Goal: Find specific page/section: Find specific page/section

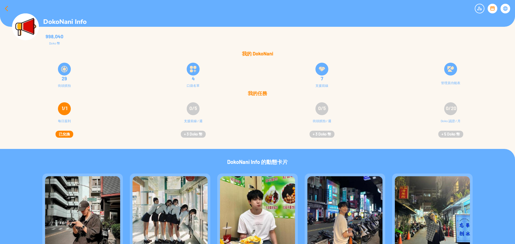
click at [8, 6] on div at bounding box center [6, 8] width 13 height 13
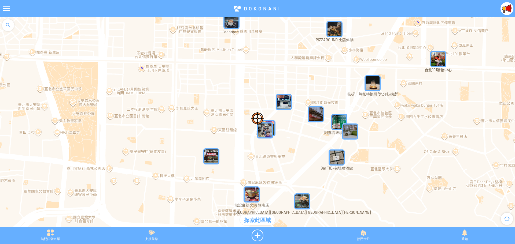
click at [9, 5] on div at bounding box center [6, 8] width 13 height 13
click at [1, 7] on div at bounding box center [6, 8] width 13 height 13
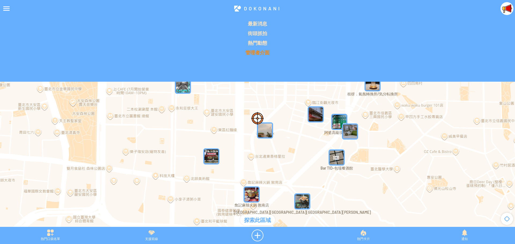
click at [257, 52] on p "管理者介面" at bounding box center [257, 52] width 508 height 6
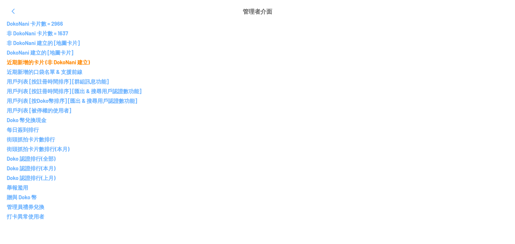
click at [40, 61] on p "近期新增的卡片 (非 DokoNani 建立)" at bounding box center [257, 62] width 501 height 6
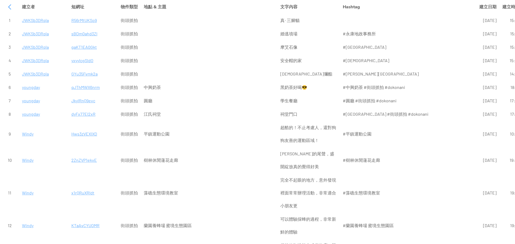
click at [40, 21] on p "JWKSb3DRqla" at bounding box center [43, 20] width 43 height 13
drag, startPoint x: 50, startPoint y: 47, endPoint x: 23, endPoint y: 49, distance: 26.9
click at [23, 49] on p "JWKSb3DRqla" at bounding box center [43, 47] width 43 height 13
copy p "JWKSb3DRqla"
click at [9, 6] on div at bounding box center [9, 7] width 13 height 13
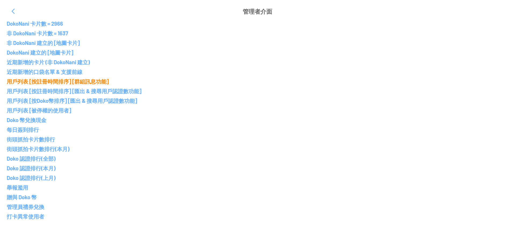
click at [34, 81] on p "用戶列表 [按註冊時間排序] [群組訊息功能]" at bounding box center [257, 81] width 501 height 6
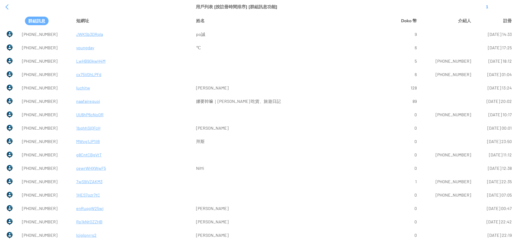
click at [77, 49] on p "youngday" at bounding box center [133, 47] width 114 height 13
click at [78, 33] on p "JWKSb3DRqla" at bounding box center [133, 34] width 114 height 13
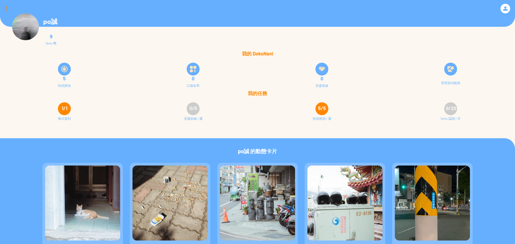
click at [4, 9] on div at bounding box center [6, 8] width 13 height 13
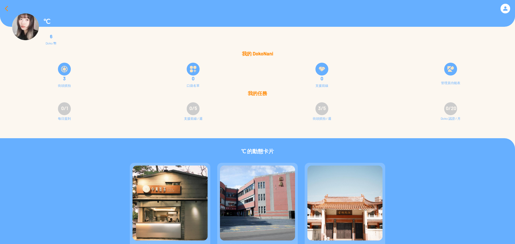
click at [3, 8] on div at bounding box center [6, 8] width 13 height 13
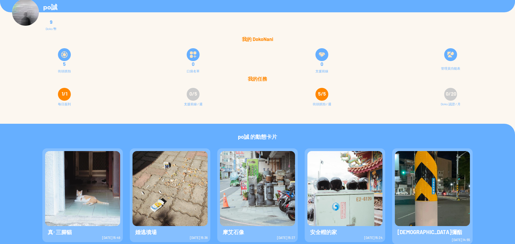
scroll to position [18, 0]
